Goal: Task Accomplishment & Management: Use online tool/utility

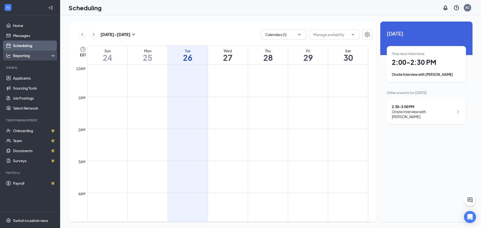
scroll to position [397, 0]
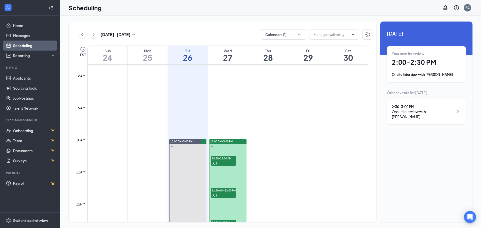
scroll to position [346, 0]
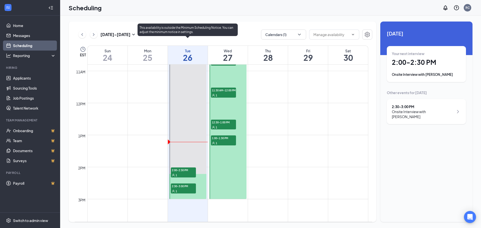
click at [181, 177] on div "1" at bounding box center [183, 175] width 25 height 5
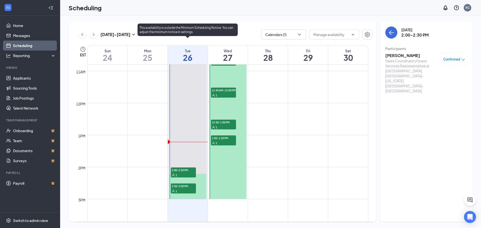
click at [181, 192] on div "1" at bounding box center [183, 191] width 25 height 5
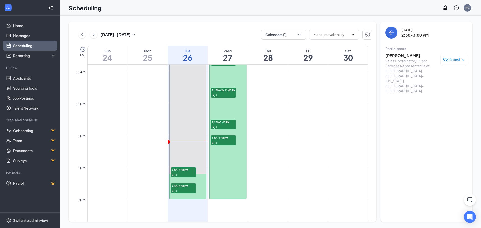
click at [410, 56] on h3 "[PERSON_NAME]" at bounding box center [411, 56] width 53 height 6
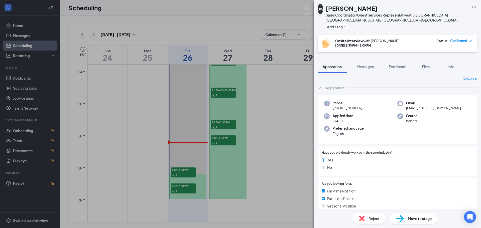
scroll to position [50, 0]
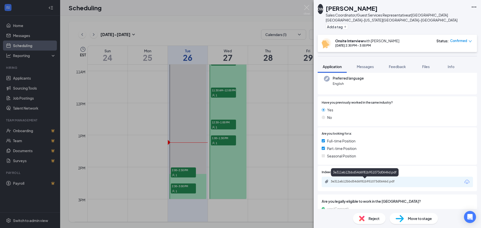
click at [354, 184] on div "3e311eb12bbd54d6f81b951073d0646d.pdf" at bounding box center [365, 182] width 81 height 5
